Goal: Task Accomplishment & Management: Manage account settings

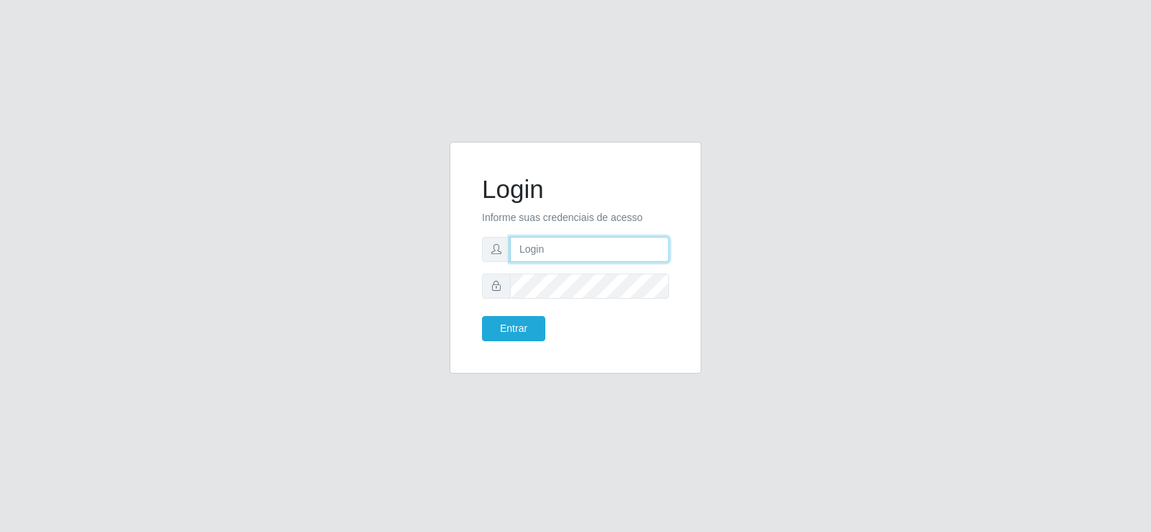
click at [562, 257] on input "text" at bounding box center [589, 249] width 159 height 25
click at [522, 324] on button "Entrar" at bounding box center [513, 328] width 63 height 25
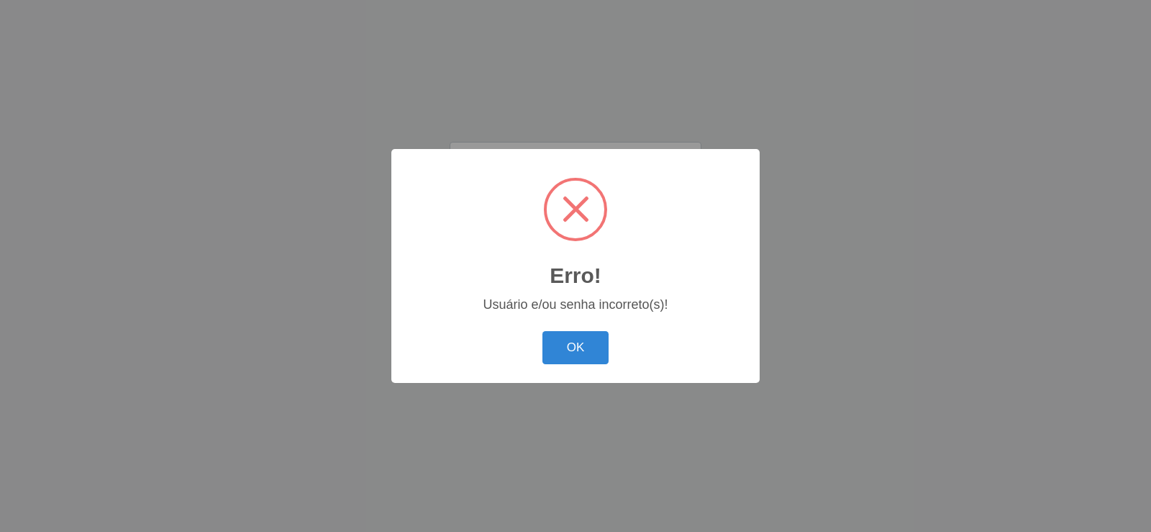
click at [254, 127] on div "Erro! × Usuário e/ou senha incorreto(s)! OK Cancel" at bounding box center [575, 266] width 1151 height 532
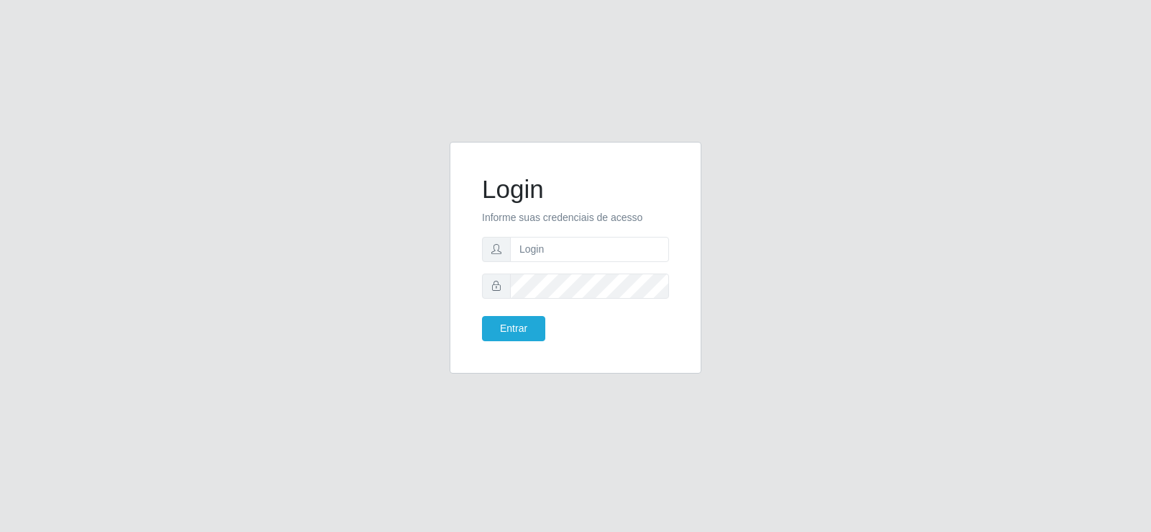
click at [194, 137] on div "Login Informe suas credenciais de acesso Entrar" at bounding box center [575, 266] width 1151 height 532
click at [567, 250] on input "text" at bounding box center [589, 249] width 159 height 25
click at [241, 271] on div "Login Informe suas credenciais de acesso Entrar" at bounding box center [575, 266] width 820 height 249
click at [555, 250] on input "text" at bounding box center [589, 249] width 159 height 25
click at [865, 220] on div "Login Informe suas credenciais de acesso Entrar" at bounding box center [575, 266] width 820 height 249
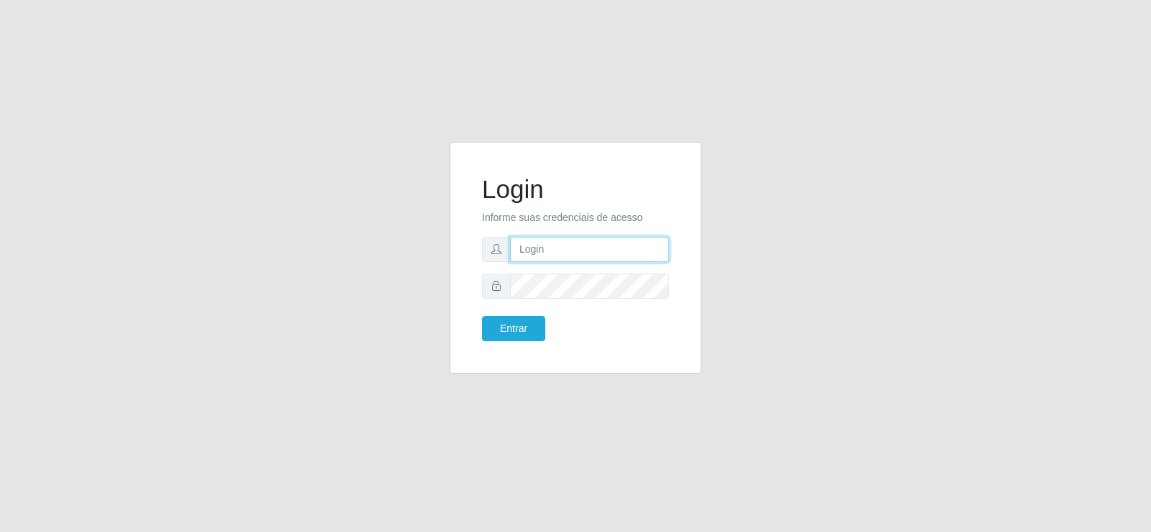
click at [597, 251] on input "text" at bounding box center [589, 249] width 159 height 25
